Goal: Transaction & Acquisition: Obtain resource

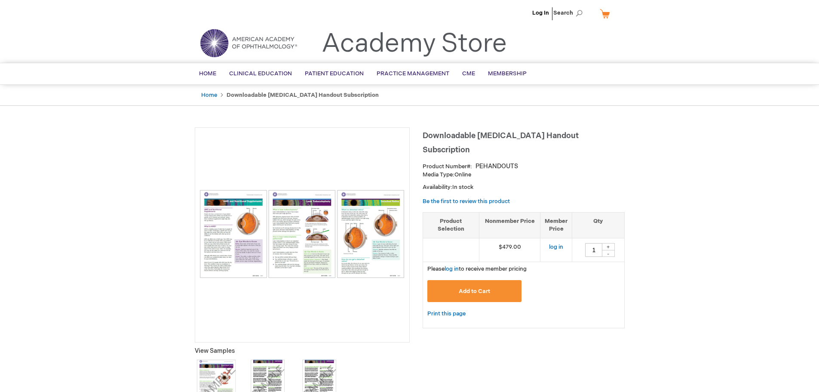
click at [539, 9] on li "Log In" at bounding box center [540, 13] width 21 height 26
click at [542, 11] on link "Log In" at bounding box center [541, 12] width 17 height 7
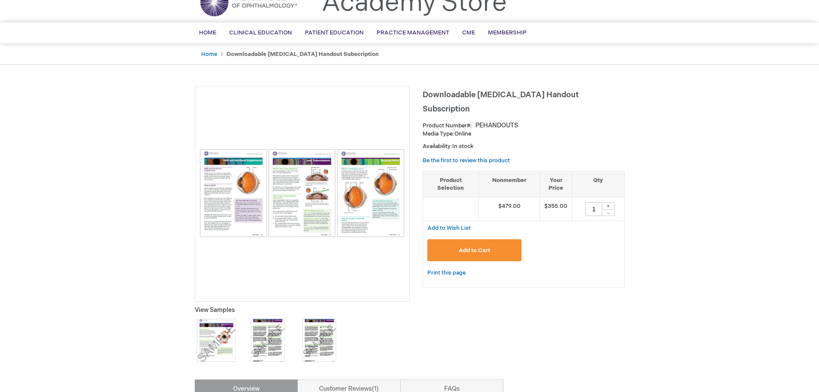
scroll to position [22, 0]
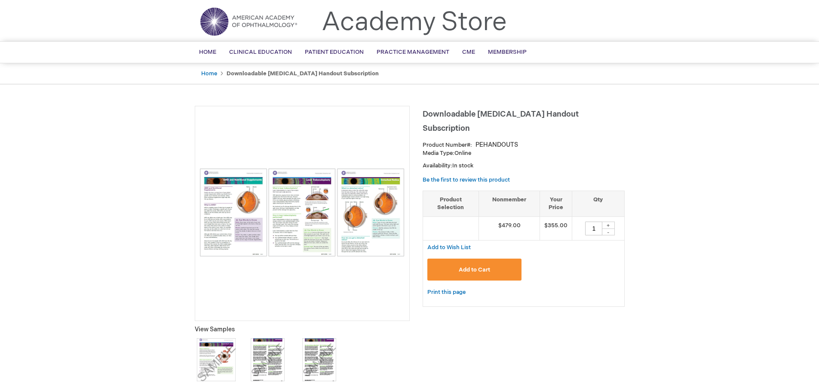
click at [229, 234] on img at bounding box center [303, 212] width 206 height 88
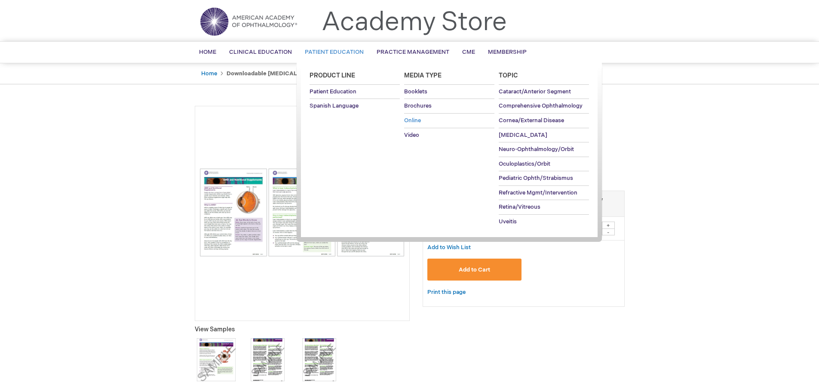
click at [416, 120] on span "Online" at bounding box center [412, 120] width 17 height 7
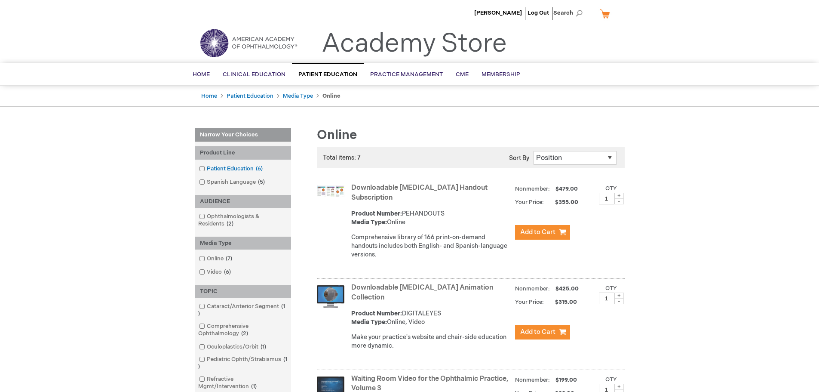
click at [228, 170] on link "Patient Education 6 items" at bounding box center [231, 169] width 69 height 8
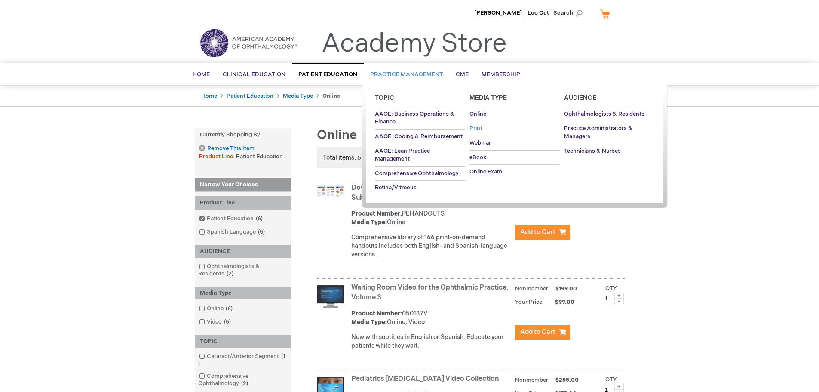
click at [481, 126] on span "Print" at bounding box center [476, 128] width 13 height 7
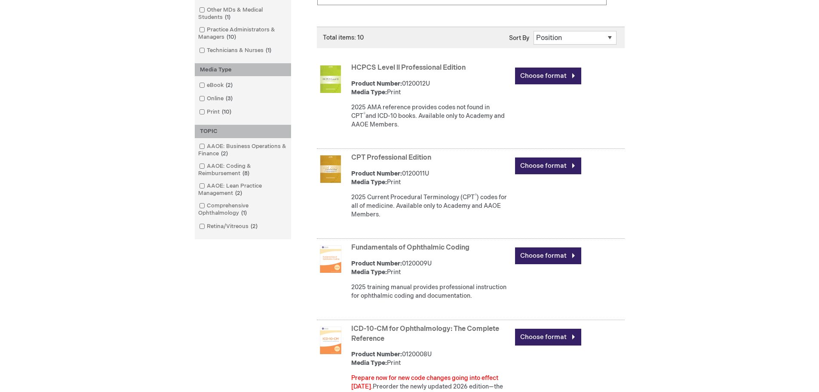
scroll to position [215, 0]
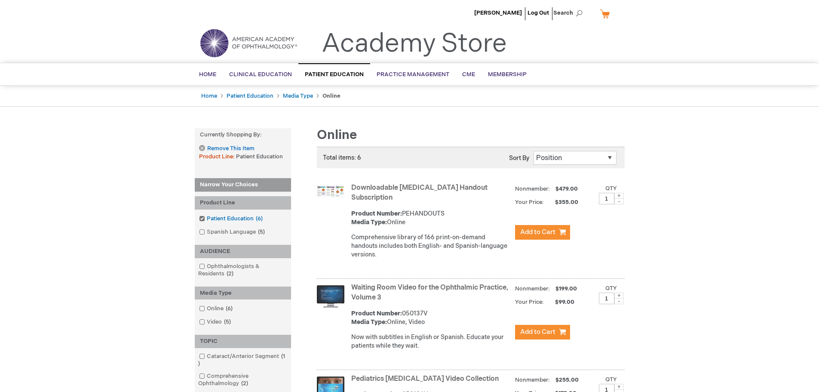
click at [210, 217] on link "[MEDICAL_DATA] 6 items" at bounding box center [231, 219] width 69 height 8
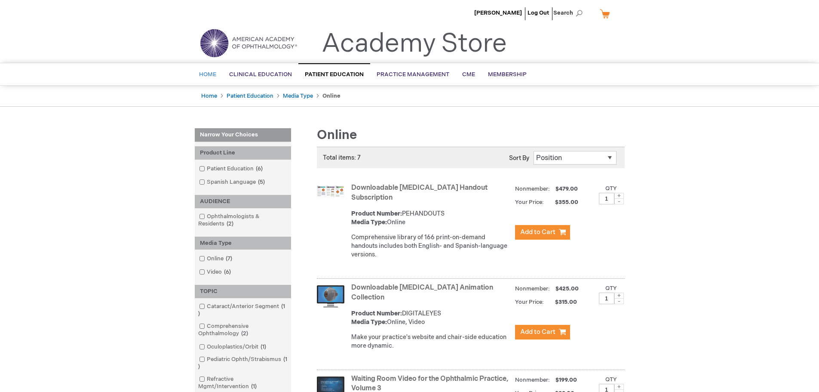
click at [208, 75] on span "Home" at bounding box center [207, 74] width 17 height 7
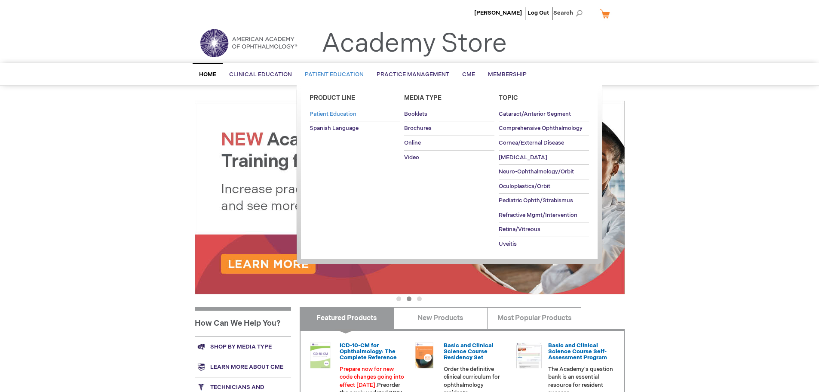
click at [340, 115] on span "Patient Education" at bounding box center [333, 114] width 47 height 7
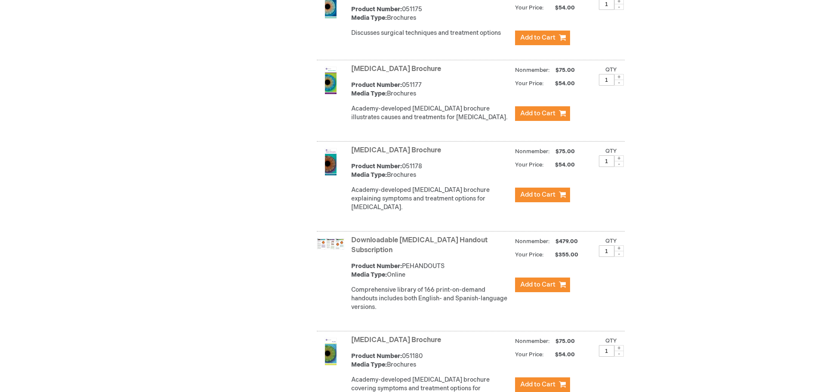
scroll to position [1126, 0]
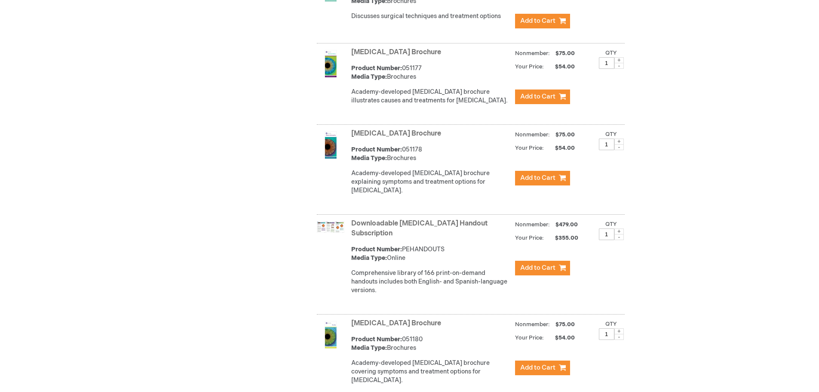
click at [443, 232] on link "Downloadable [MEDICAL_DATA] Handout Subscription" at bounding box center [419, 228] width 136 height 18
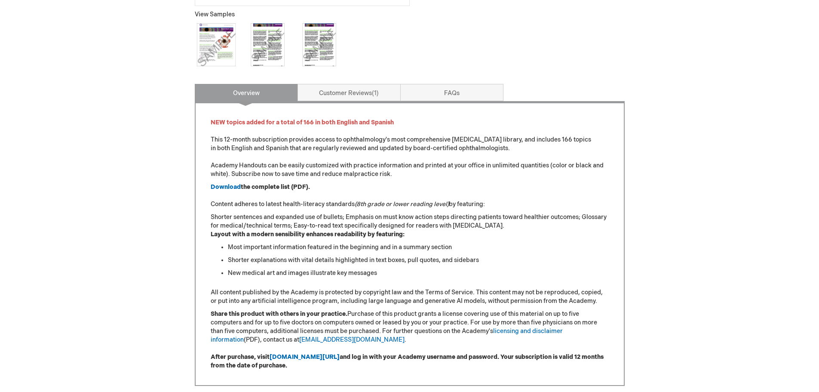
scroll to position [344, 0]
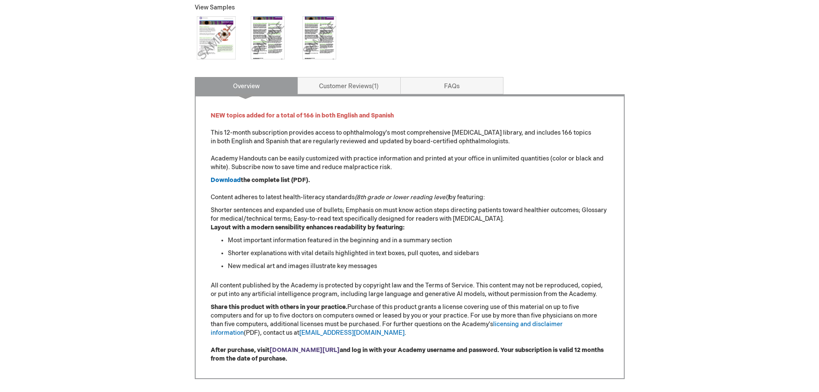
click at [340, 349] on strong "[DOMAIN_NAME][URL]" at bounding box center [305, 349] width 70 height 7
